Goal: Task Accomplishment & Management: Use online tool/utility

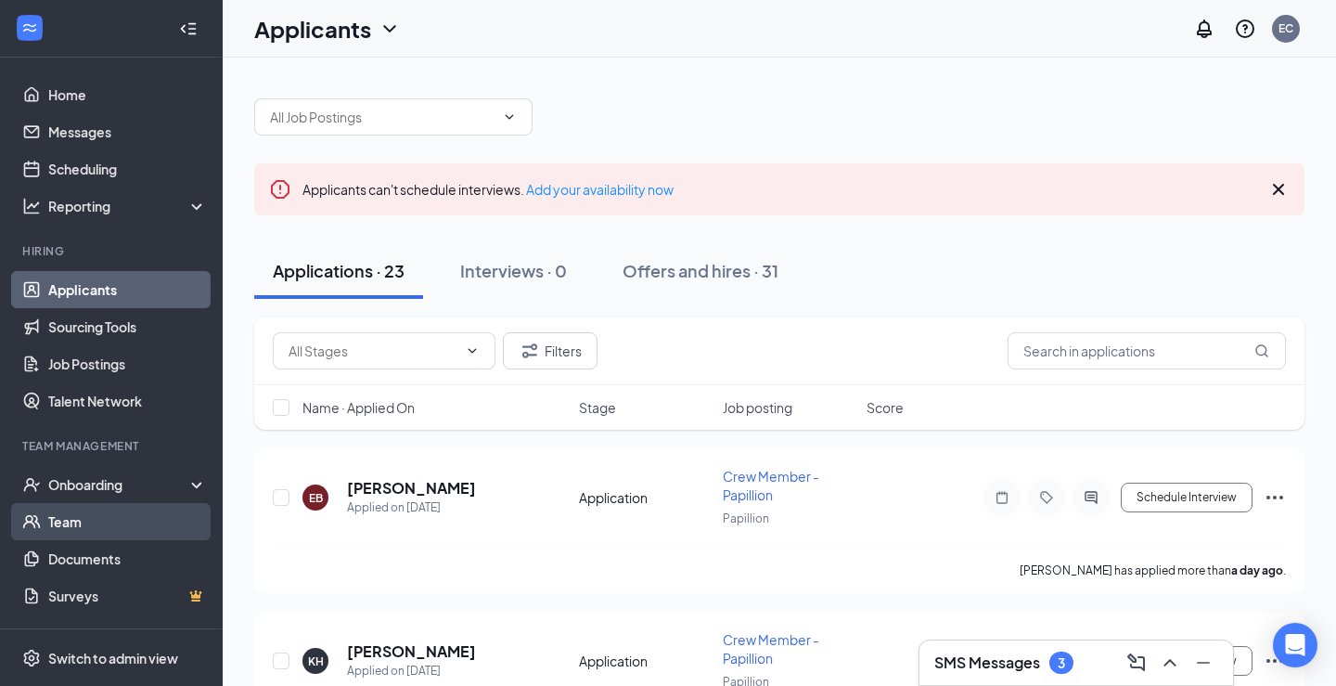
click at [101, 539] on link "Team" at bounding box center [127, 521] width 159 height 37
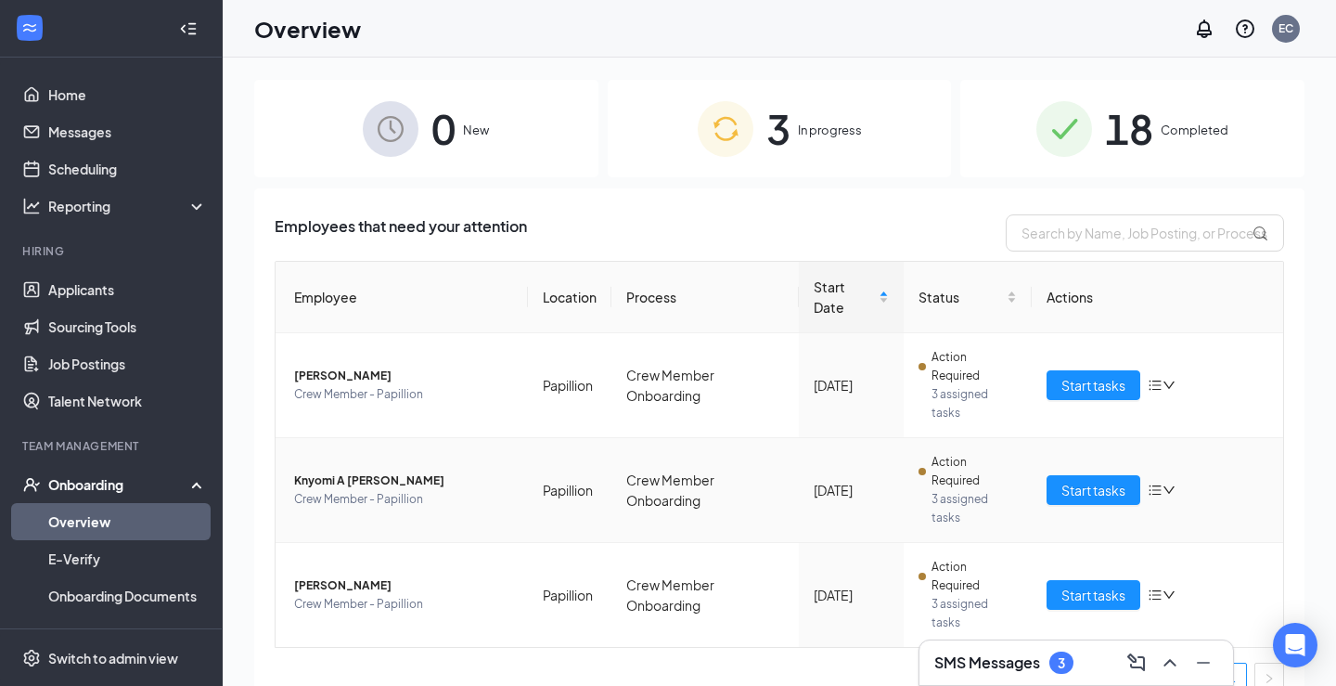
click at [1159, 482] on icon "bars" at bounding box center [1155, 489] width 15 height 15
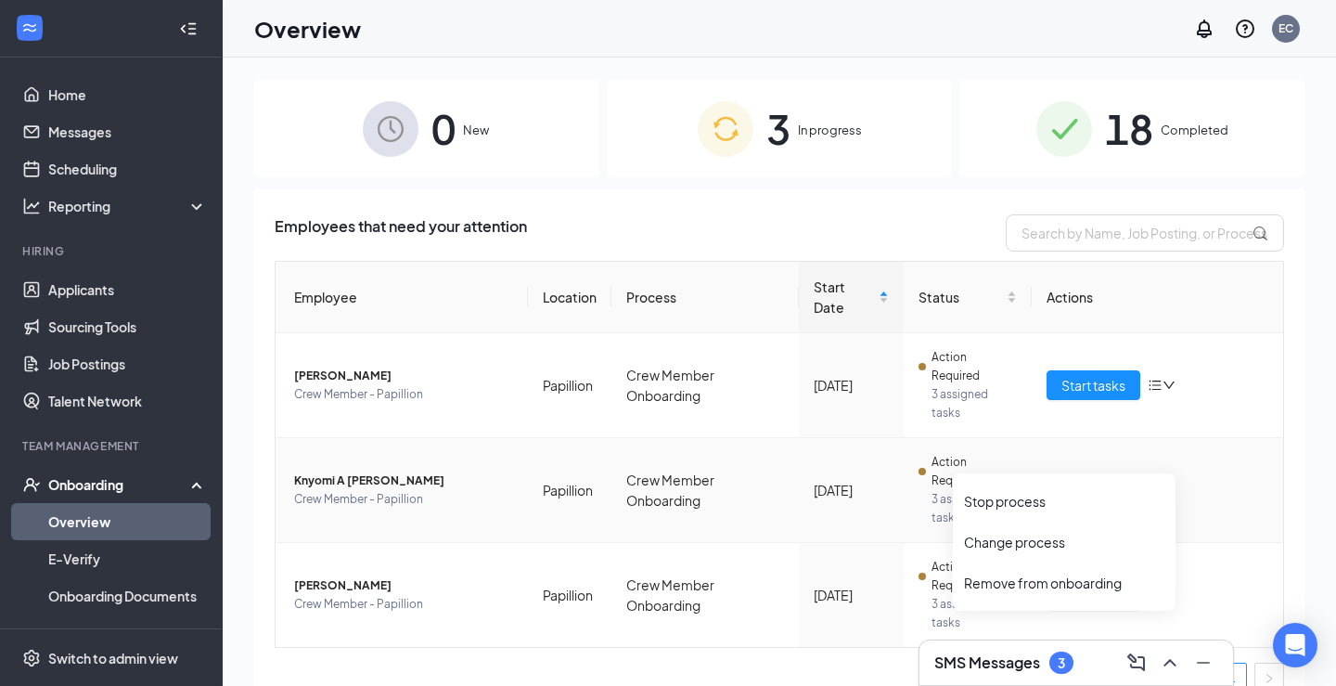
click at [1002, 490] on span "3 assigned tasks" at bounding box center [974, 508] width 84 height 37
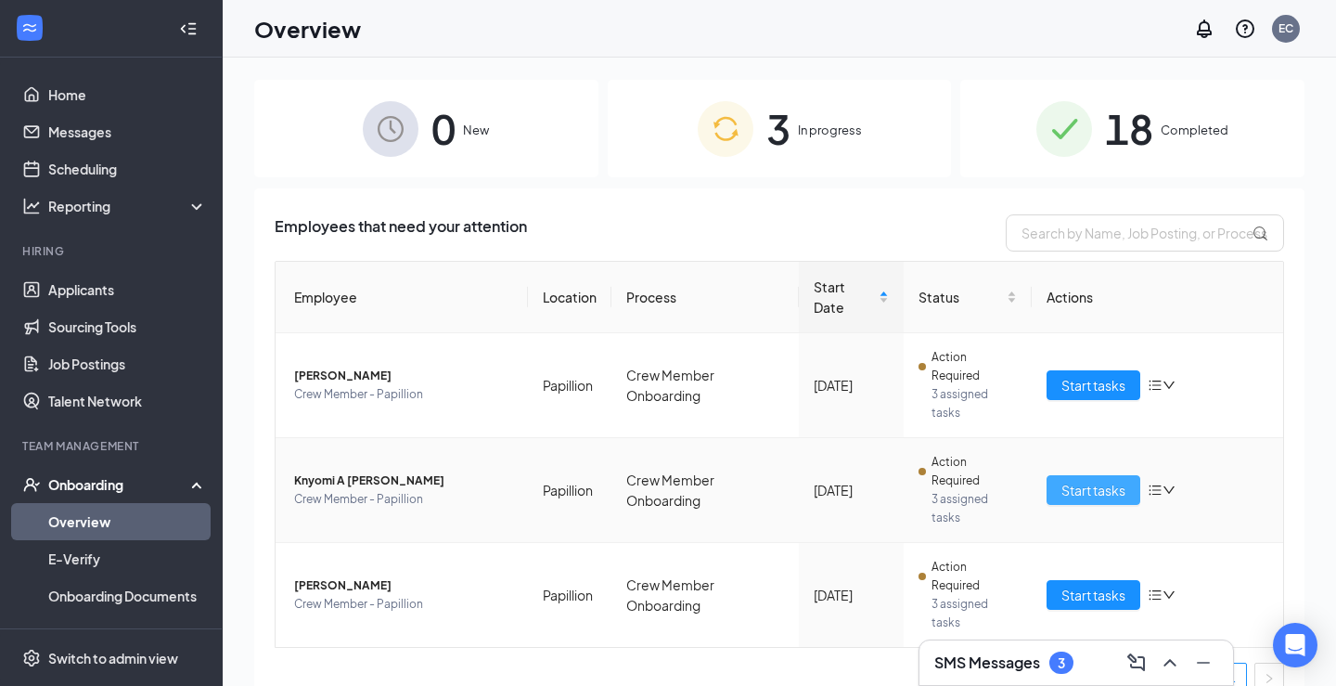
click at [1072, 480] on span "Start tasks" at bounding box center [1093, 490] width 64 height 20
